Goal: Transaction & Acquisition: Book appointment/travel/reservation

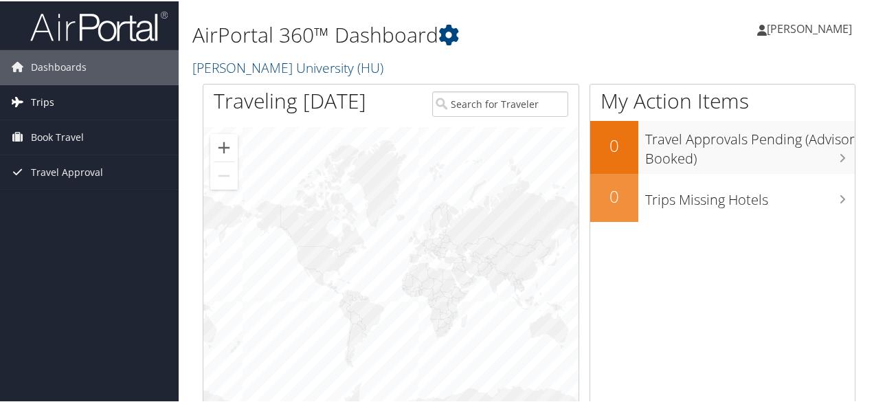
click at [35, 95] on span "Trips" at bounding box center [42, 101] width 23 height 34
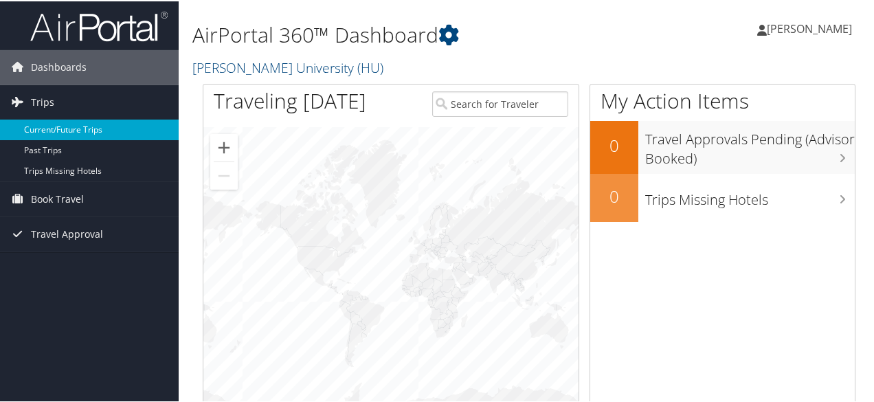
click at [62, 134] on link "Current/Future Trips" at bounding box center [89, 128] width 179 height 21
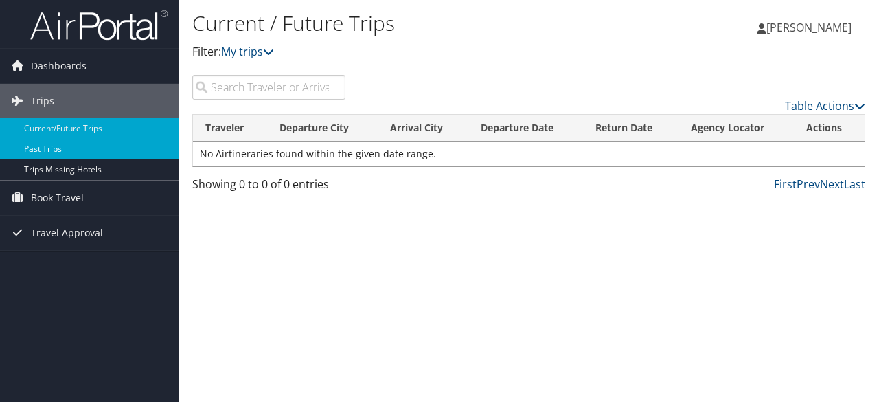
click at [57, 152] on link "Past Trips" at bounding box center [89, 149] width 179 height 21
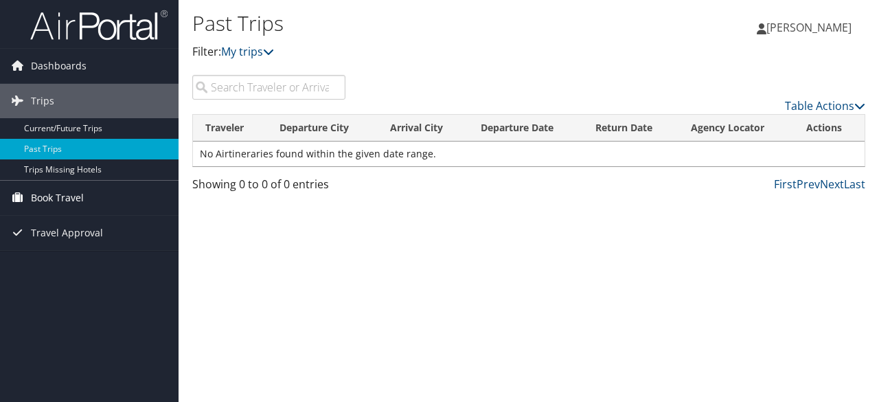
click at [54, 193] on span "Book Travel" at bounding box center [57, 198] width 53 height 34
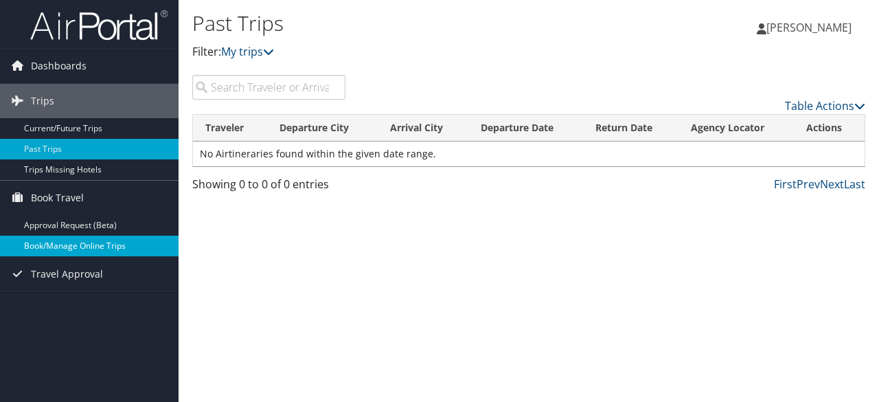
click at [59, 247] on link "Book/Manage Online Trips" at bounding box center [89, 246] width 179 height 21
click at [63, 253] on link "Book/Manage Online Trips" at bounding box center [89, 246] width 179 height 21
